Goal: Task Accomplishment & Management: Use online tool/utility

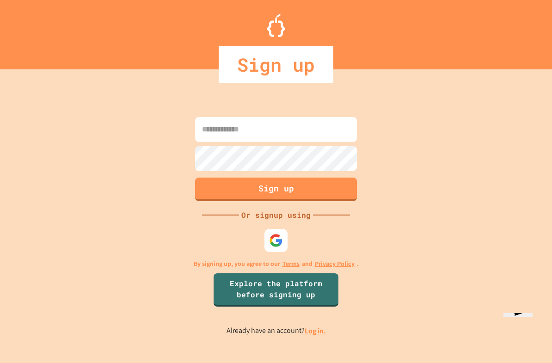
click at [280, 247] on img at bounding box center [276, 241] width 14 height 14
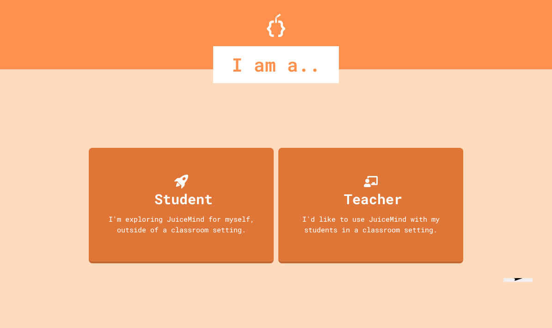
click at [420, 99] on div "Student I'm exploring JuiceMind for myself, outside of a classroom setting. Tea…" at bounding box center [275, 208] width 379 height 240
click at [134, 212] on div "Student I'm exploring JuiceMind for myself, outside of a classroom setting." at bounding box center [181, 206] width 185 height 116
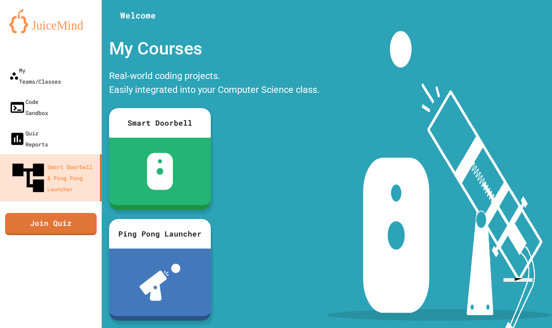
click at [434, 59] on img at bounding box center [439, 192] width 225 height 322
click at [524, 23] on icon "My Account" at bounding box center [524, 23] width 0 height 0
click at [424, 328] on div at bounding box center [276, 328] width 552 height 0
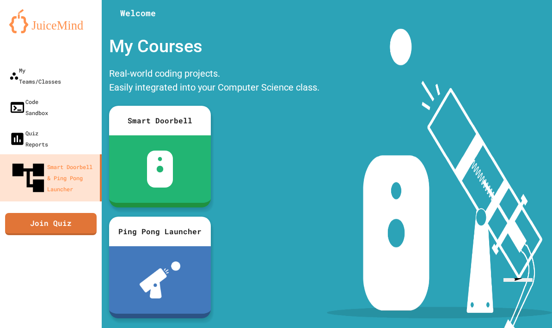
scroll to position [3, 0]
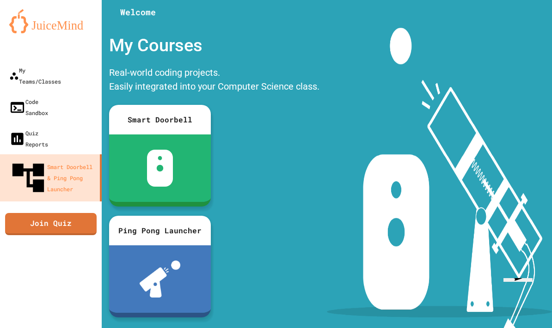
click at [40, 71] on div "My Teams/Classes" at bounding box center [35, 76] width 52 height 22
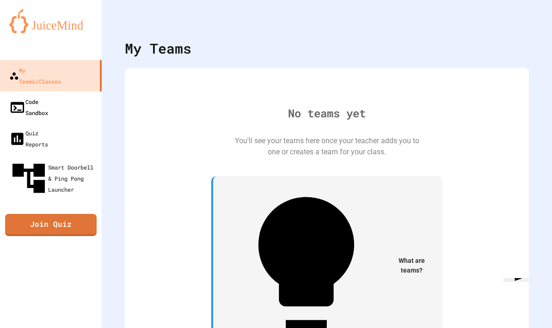
click at [44, 97] on link "Code Sandbox" at bounding box center [51, 107] width 102 height 31
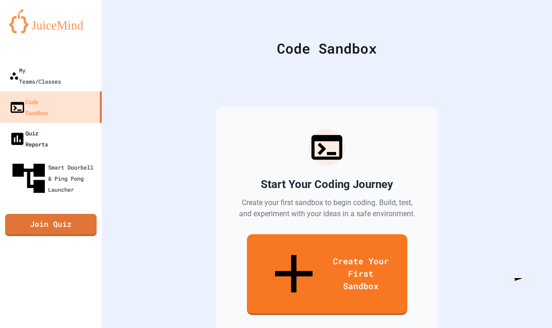
click at [48, 128] on div "Quiz Reports" at bounding box center [28, 139] width 39 height 22
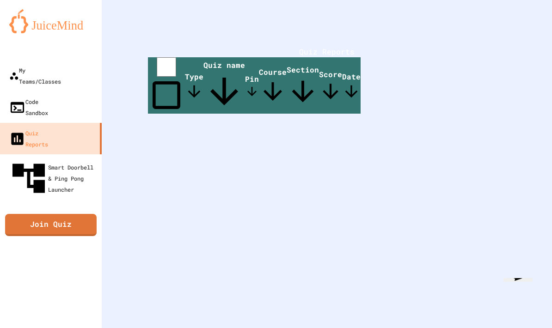
click at [49, 72] on div "My Teams/Classes" at bounding box center [35, 76] width 52 height 22
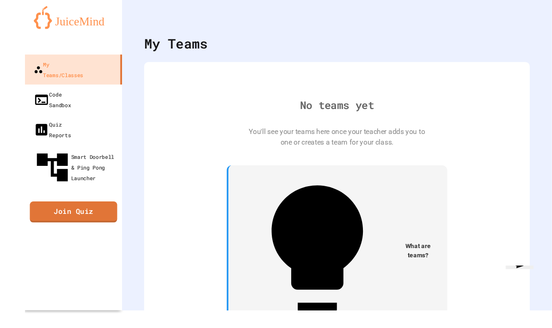
scroll to position [13, 0]
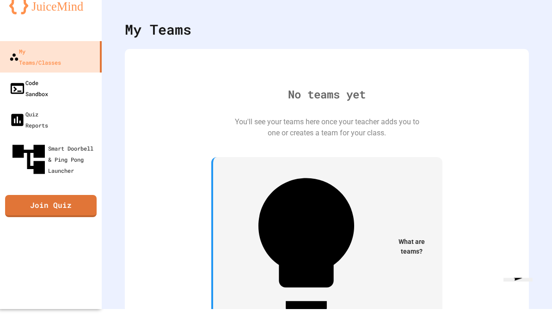
click at [46, 78] on div "Code Sandbox" at bounding box center [28, 89] width 39 height 22
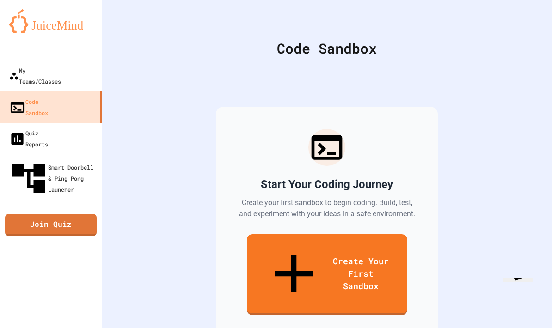
click at [76, 92] on link "Code Sandbox" at bounding box center [51, 107] width 102 height 31
click at [389, 245] on link "Create Your First Sandbox" at bounding box center [327, 274] width 160 height 81
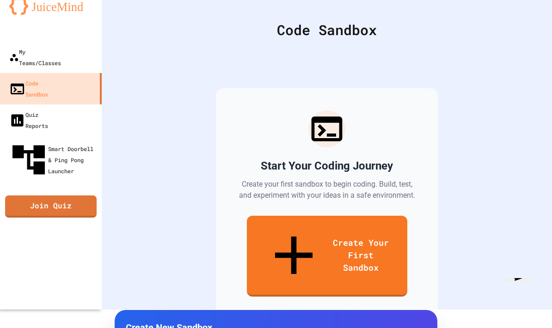
type input "*"
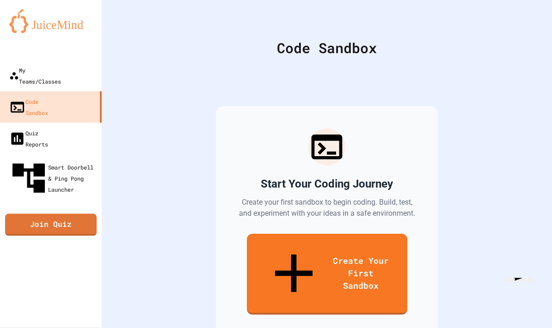
scroll to position [9, 0]
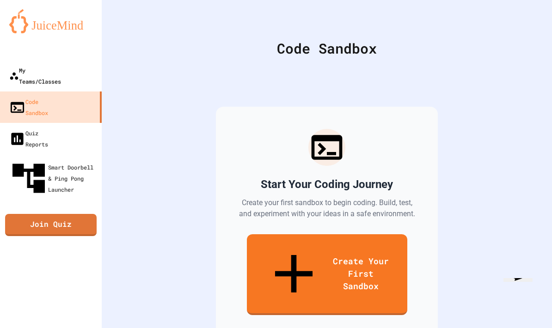
click at [38, 65] on div "My Teams/Classes" at bounding box center [35, 76] width 52 height 22
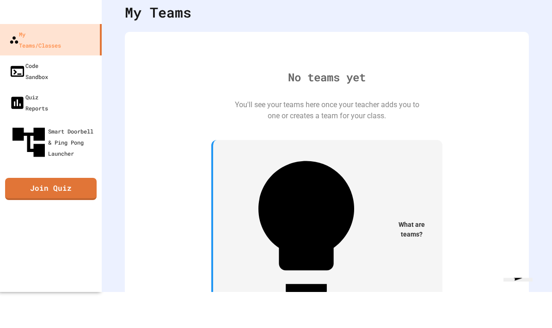
scroll to position [37, 0]
